Goal: Task Accomplishment & Management: Use online tool/utility

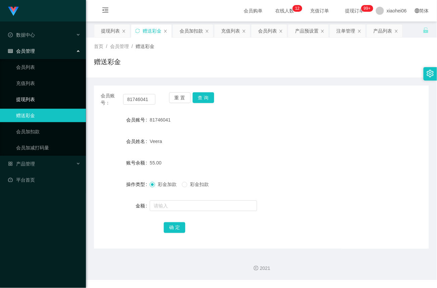
click at [19, 94] on link "提现列表" at bounding box center [48, 99] width 64 height 13
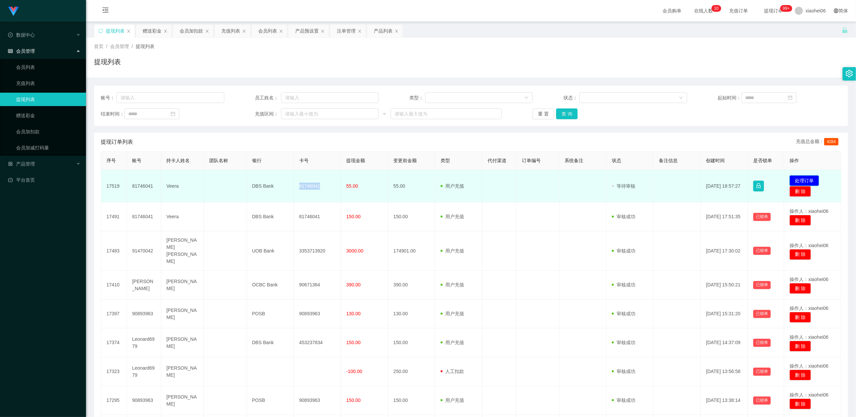
click at [437, 180] on button "处理订单" at bounding box center [804, 180] width 30 height 11
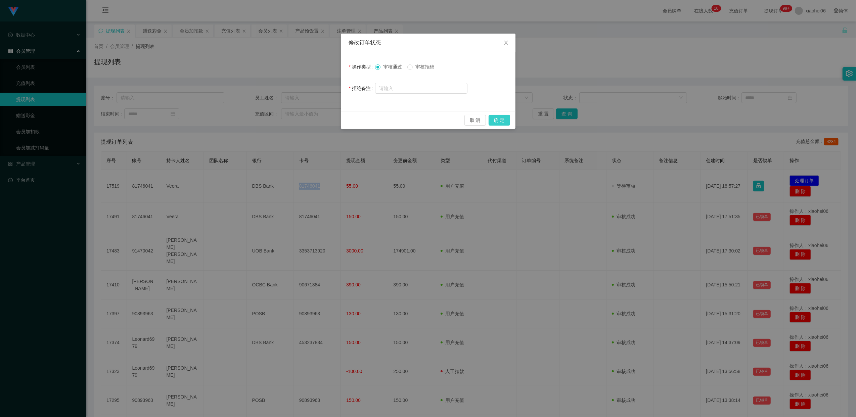
click at [437, 119] on button "确 定" at bounding box center [499, 120] width 21 height 11
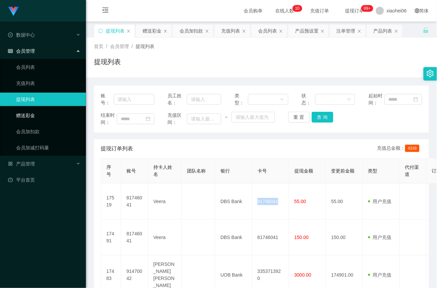
click at [33, 113] on link "赠送彩金" at bounding box center [48, 115] width 64 height 13
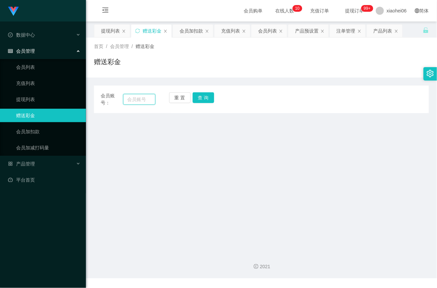
click at [144, 99] on input "text" at bounding box center [139, 99] width 32 height 11
paste input "81746041"
type input "81746041"
click at [208, 98] on button "查 询" at bounding box center [203, 97] width 21 height 11
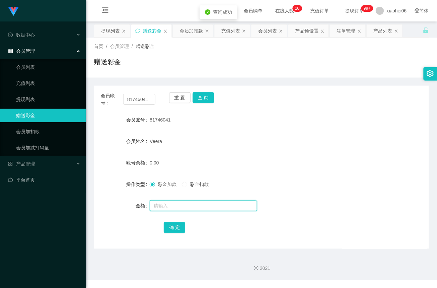
click at [176, 206] on input "text" at bounding box center [203, 205] width 107 height 11
type input "4"
type input "100"
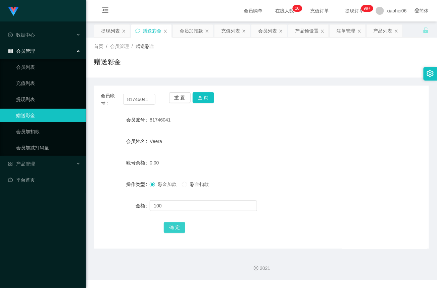
click at [176, 228] on button "确 定" at bounding box center [174, 227] width 21 height 11
